Goal: Contribute content

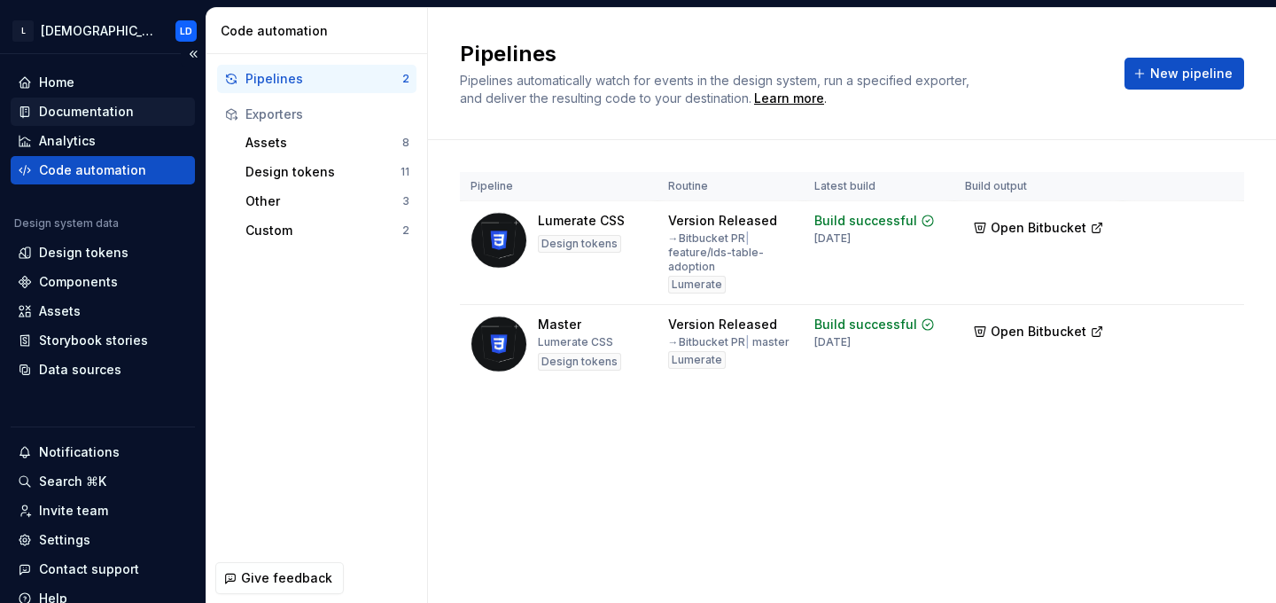
click at [82, 118] on div "Documentation" at bounding box center [86, 112] width 95 height 18
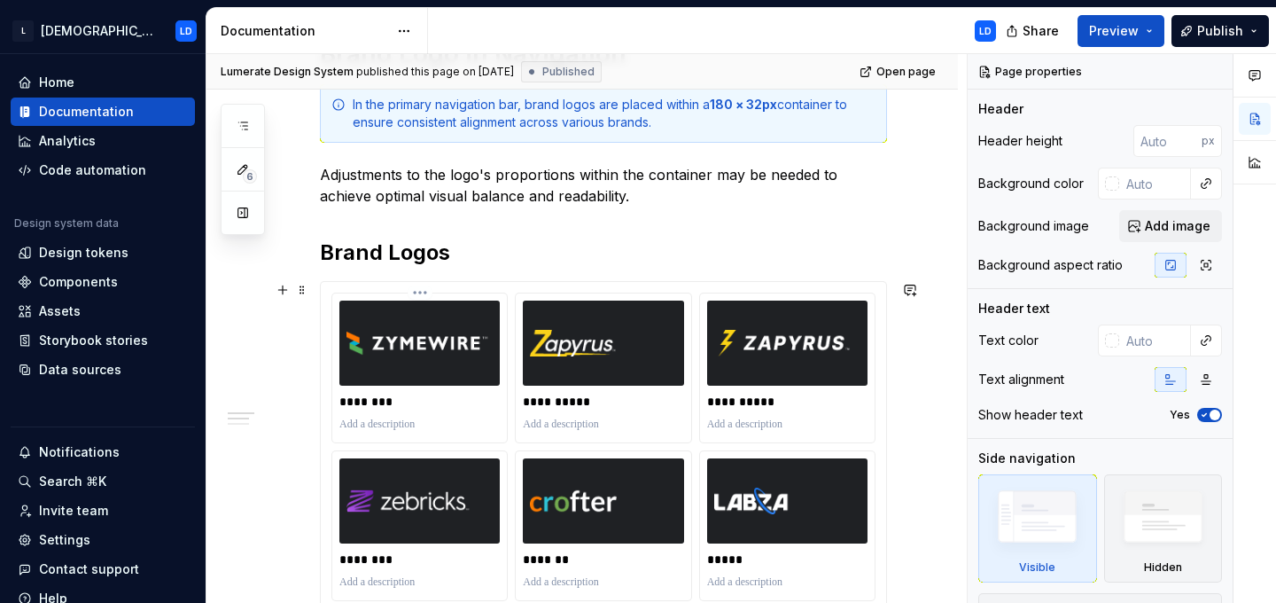
scroll to position [308, 0]
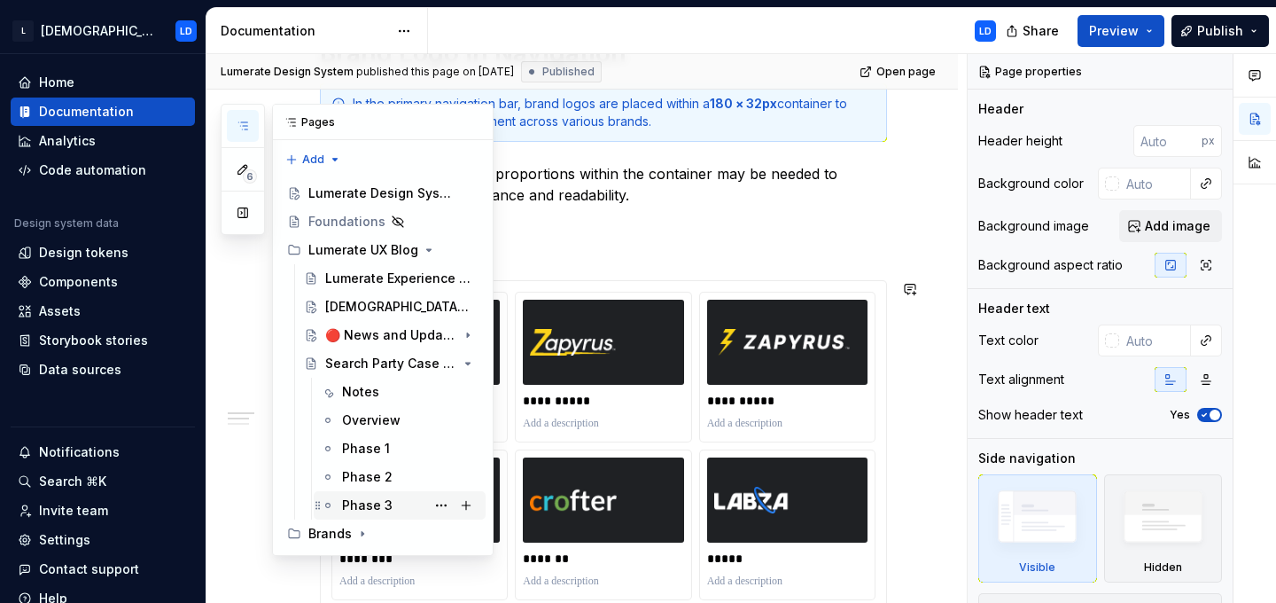
click at [366, 496] on div "Phase 3" at bounding box center [367, 505] width 51 height 18
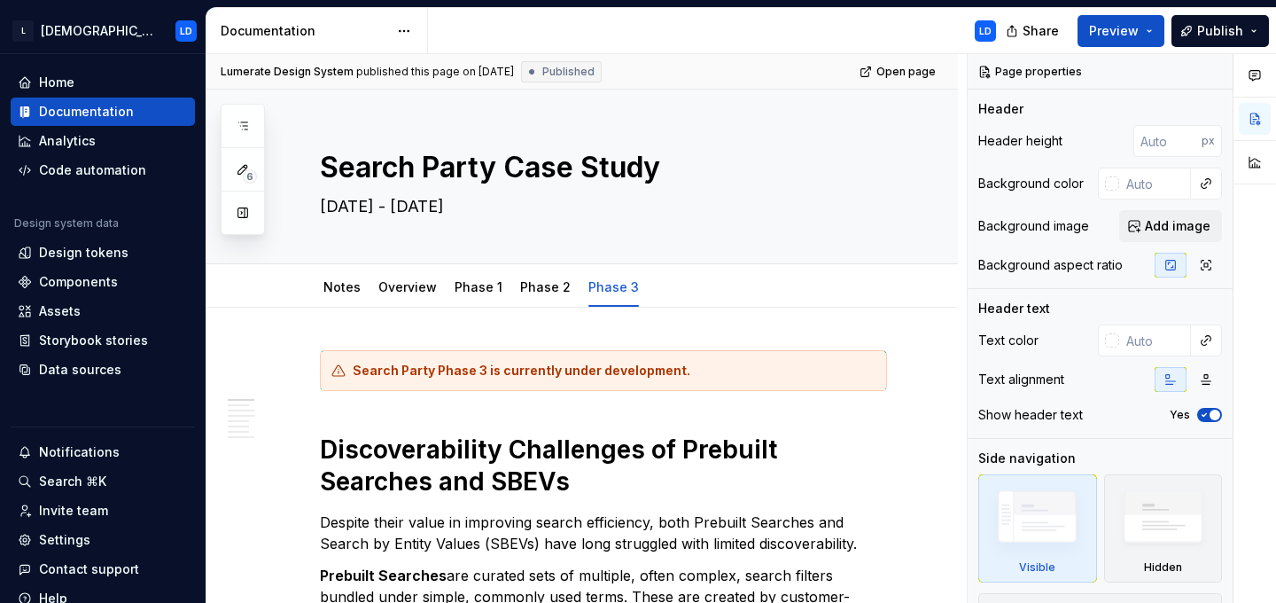
type textarea "*"
